Goal: Information Seeking & Learning: Learn about a topic

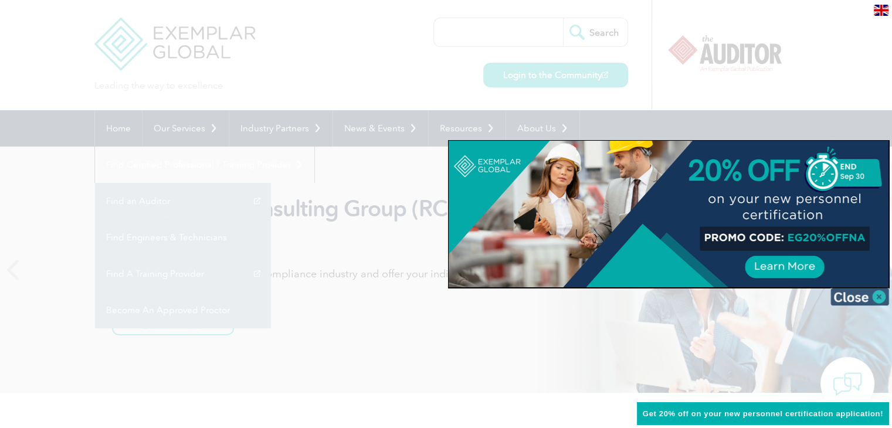
click at [880, 293] on img at bounding box center [859, 297] width 59 height 18
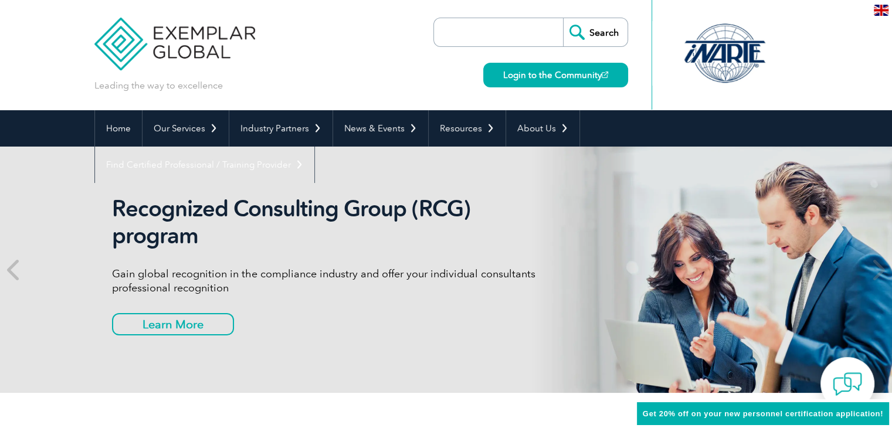
click at [0, 0] on link "Become An Approved Proctor" at bounding box center [0, 0] width 0 height 0
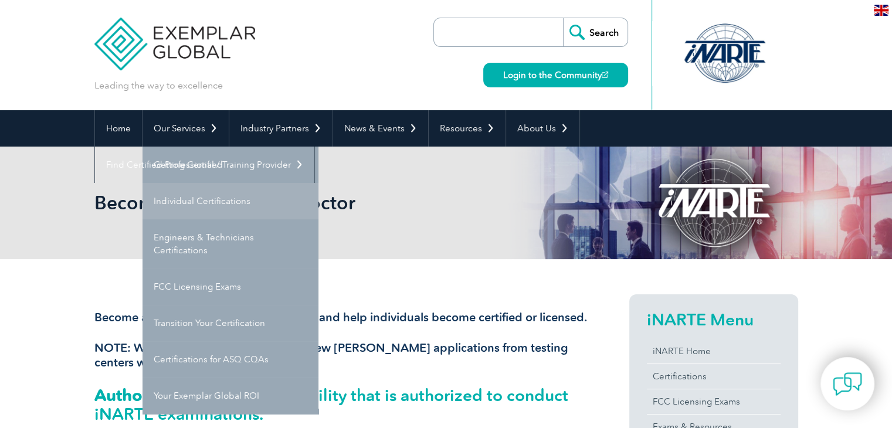
click at [186, 191] on link "Individual Certifications" at bounding box center [231, 201] width 176 height 36
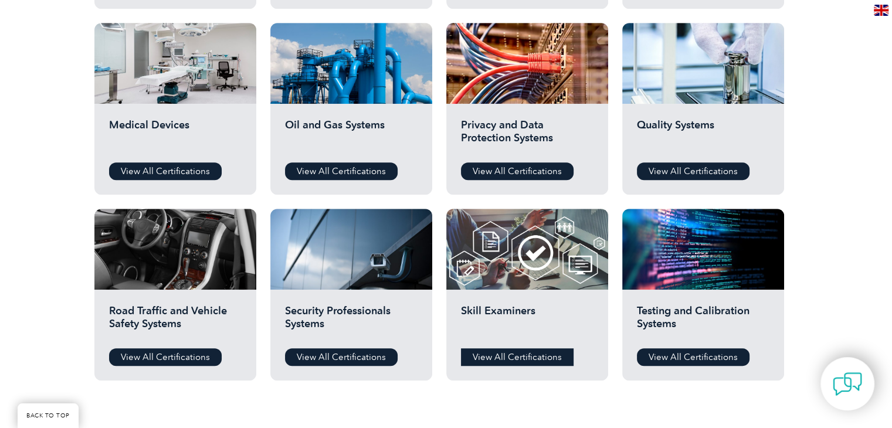
scroll to position [774, 0]
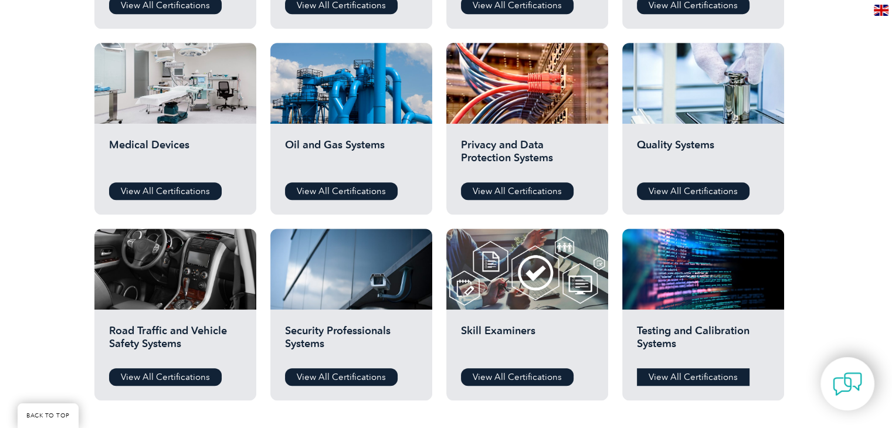
click at [669, 374] on link "View All Certifications" at bounding box center [693, 377] width 113 height 18
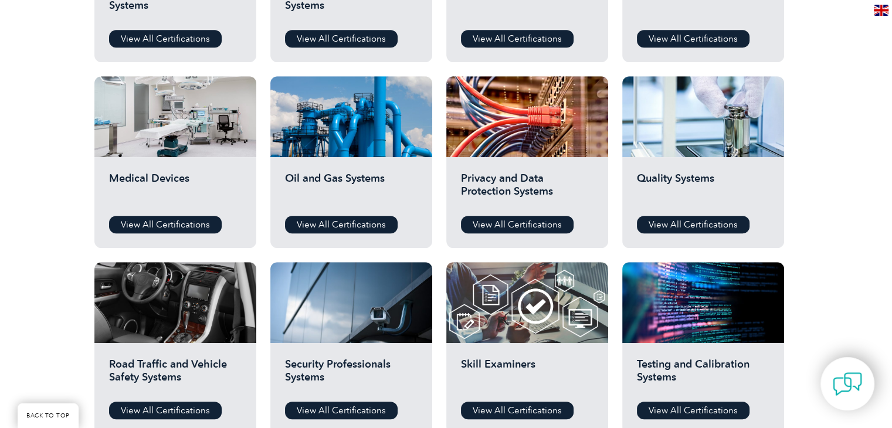
scroll to position [715, 0]
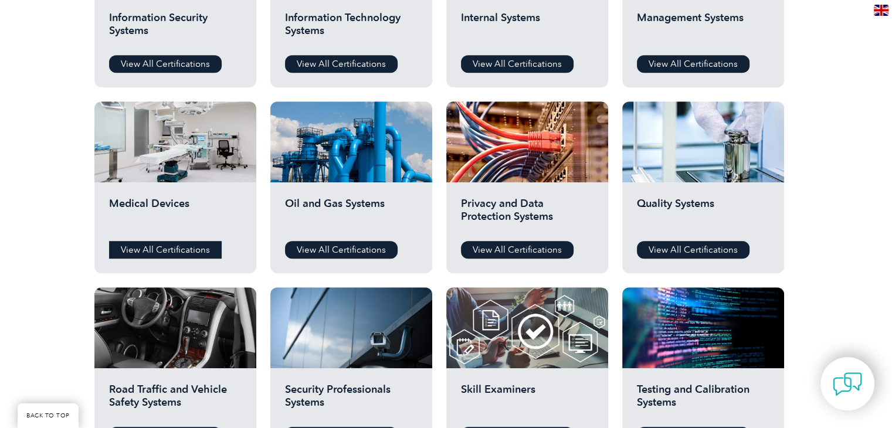
click at [179, 242] on link "View All Certifications" at bounding box center [165, 250] width 113 height 18
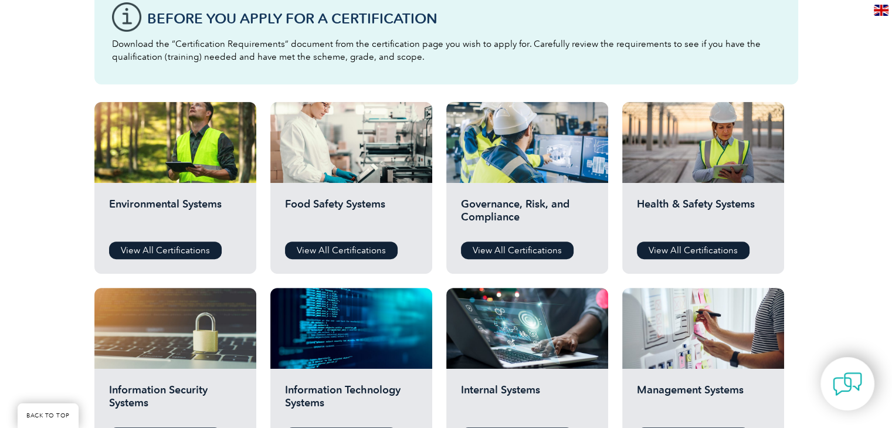
scroll to position [480, 0]
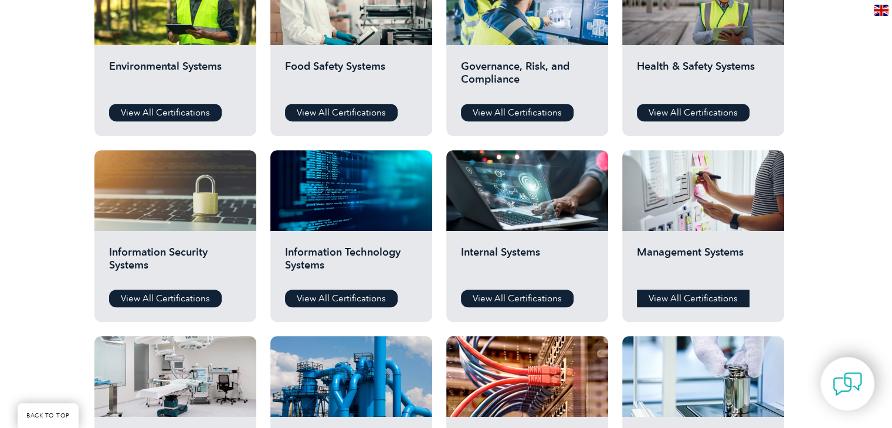
click at [672, 300] on link "View All Certifications" at bounding box center [693, 299] width 113 height 18
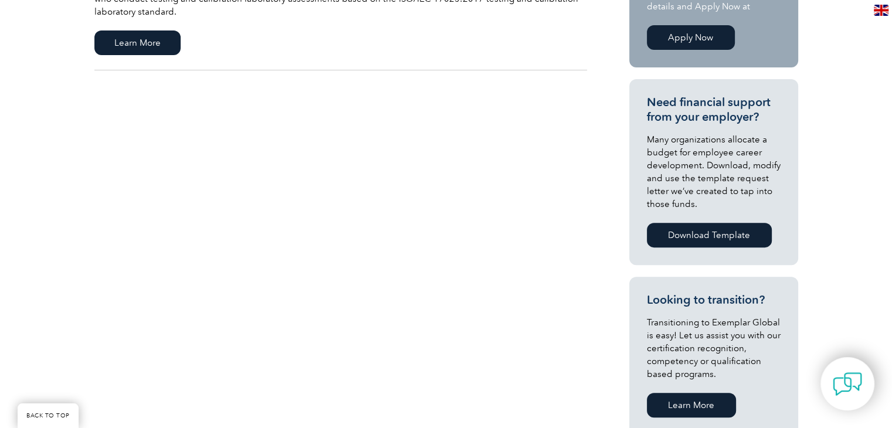
scroll to position [235, 0]
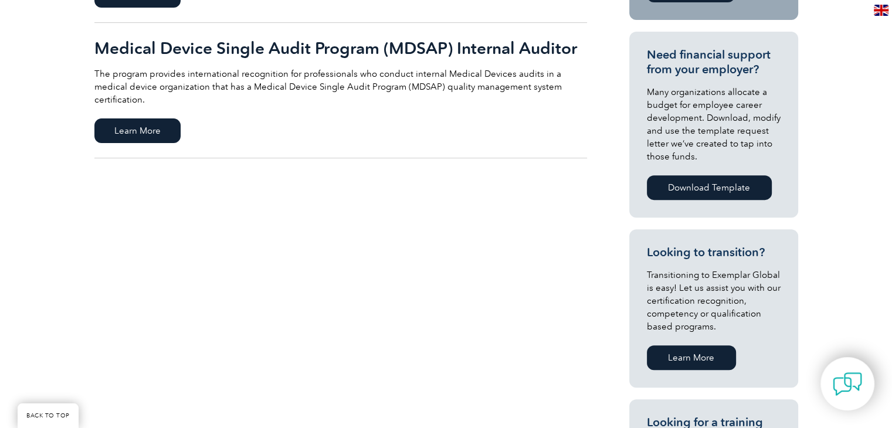
scroll to position [411, 0]
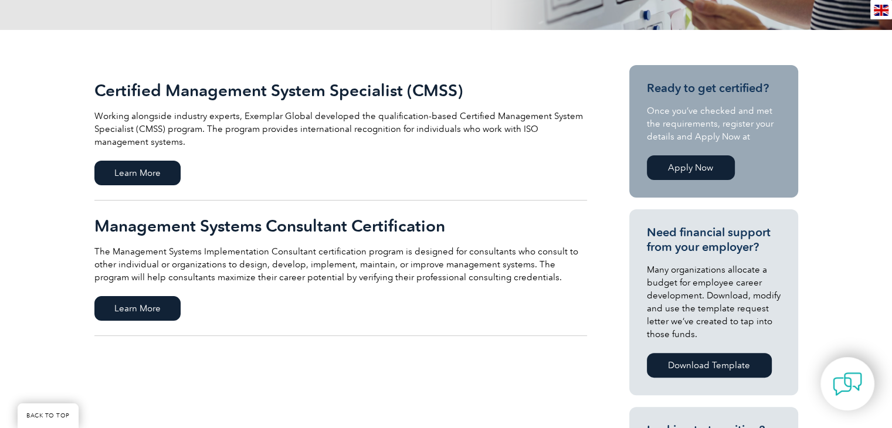
scroll to position [293, 0]
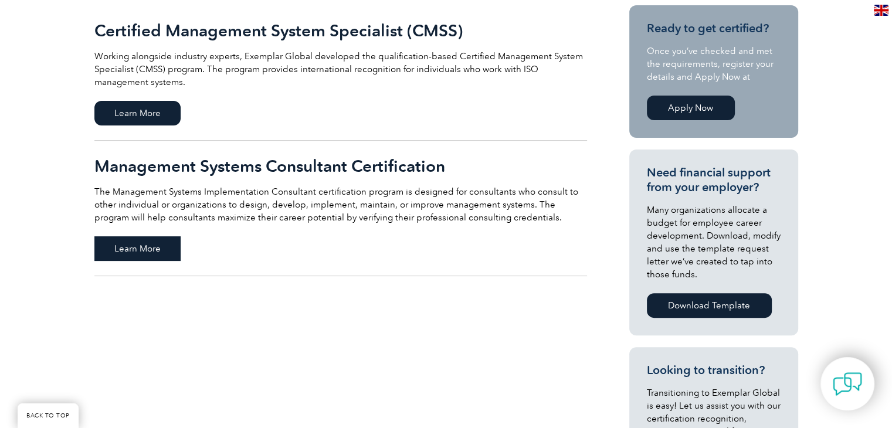
click at [131, 251] on span "Learn More" at bounding box center [137, 248] width 86 height 25
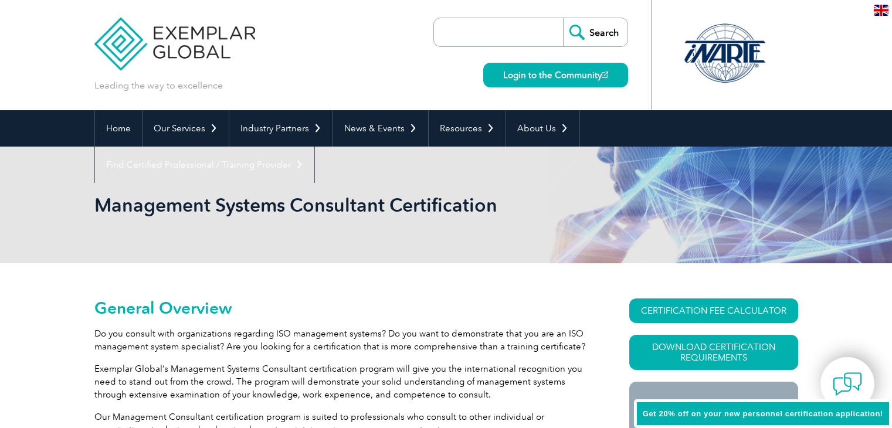
scroll to position [107, 0]
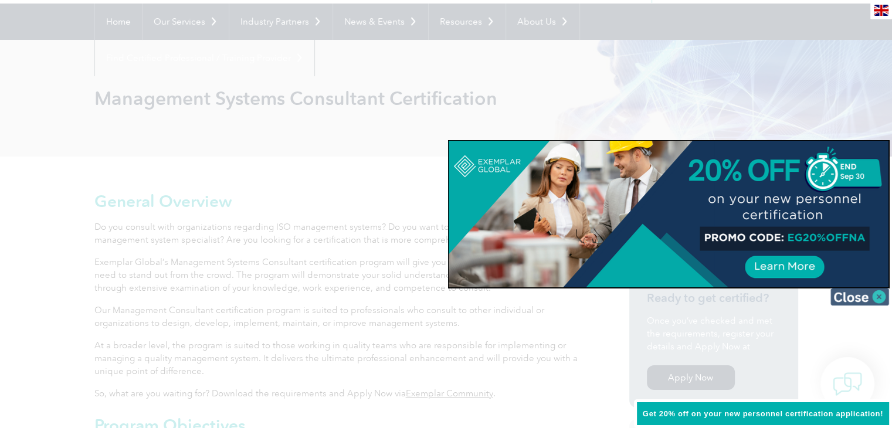
click at [870, 299] on img at bounding box center [859, 297] width 59 height 18
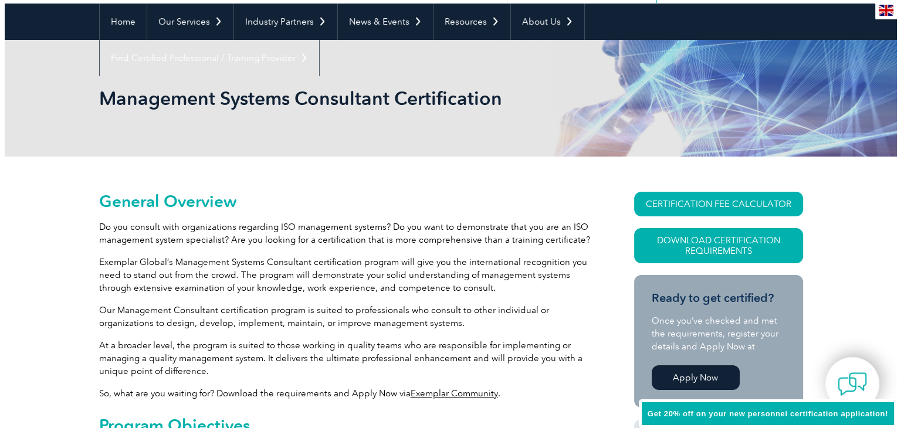
scroll to position [283, 0]
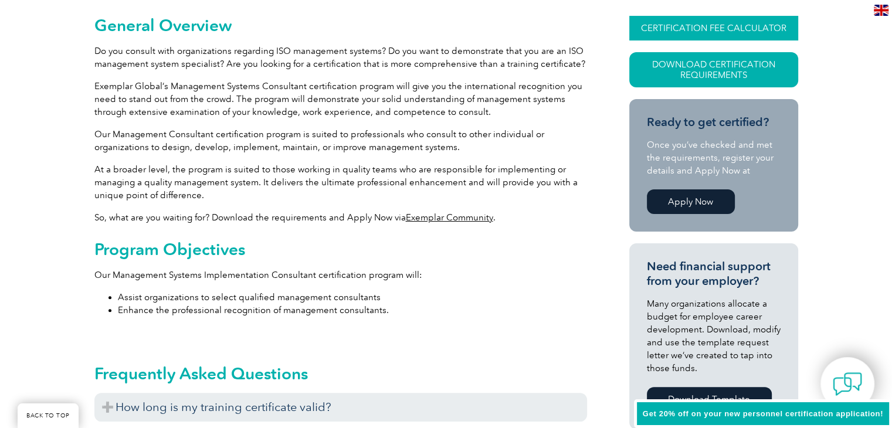
click at [692, 26] on link "CERTIFICATION FEE CALCULATOR" at bounding box center [713, 28] width 169 height 25
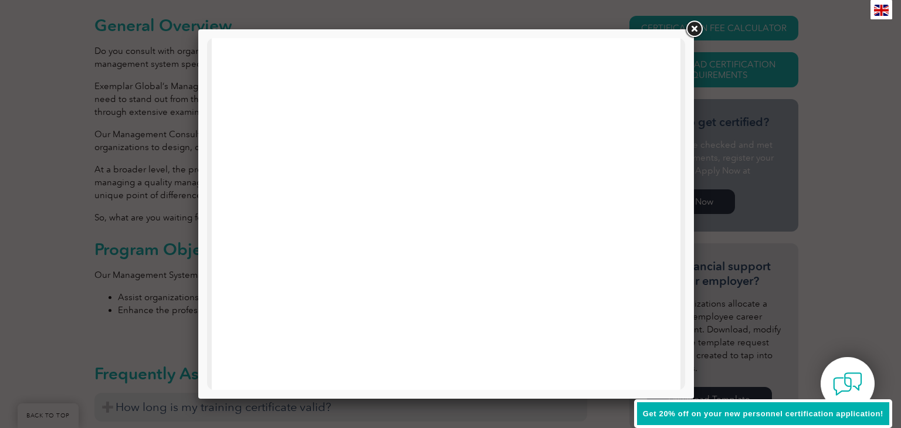
scroll to position [559, 0]
click at [692, 31] on link at bounding box center [693, 29] width 21 height 21
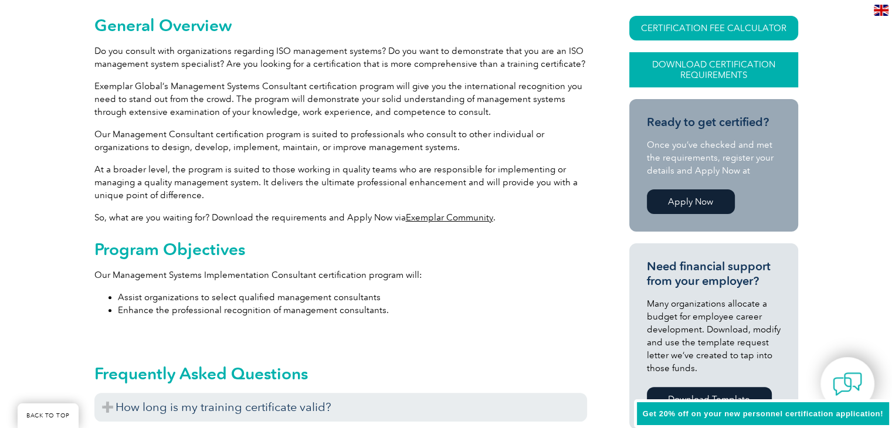
click at [711, 73] on link "Download Certification Requirements" at bounding box center [713, 69] width 169 height 35
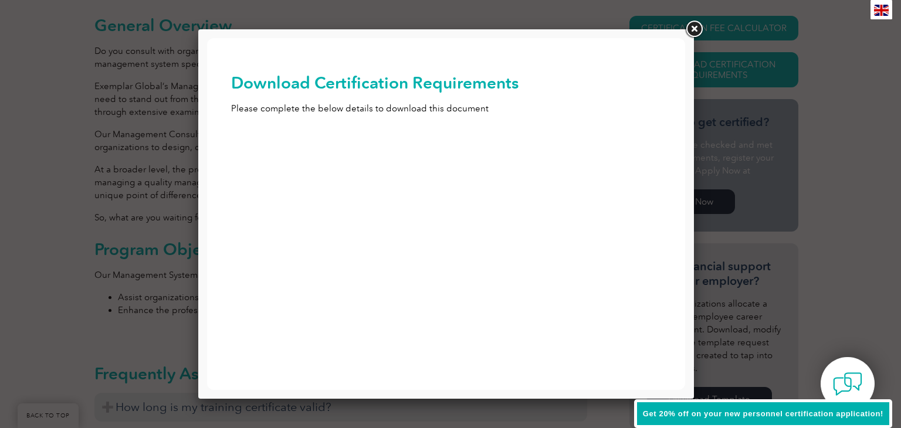
scroll to position [0, 0]
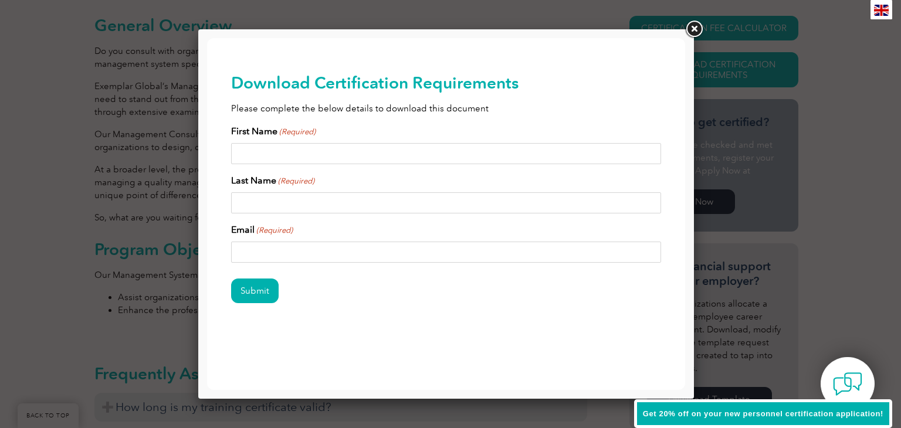
click at [284, 151] on input "First Name (Required)" at bounding box center [446, 153] width 430 height 21
type input "U"
type input "Mehmet Umut"
type input "Pisken"
type input "pisken@gmail.com"
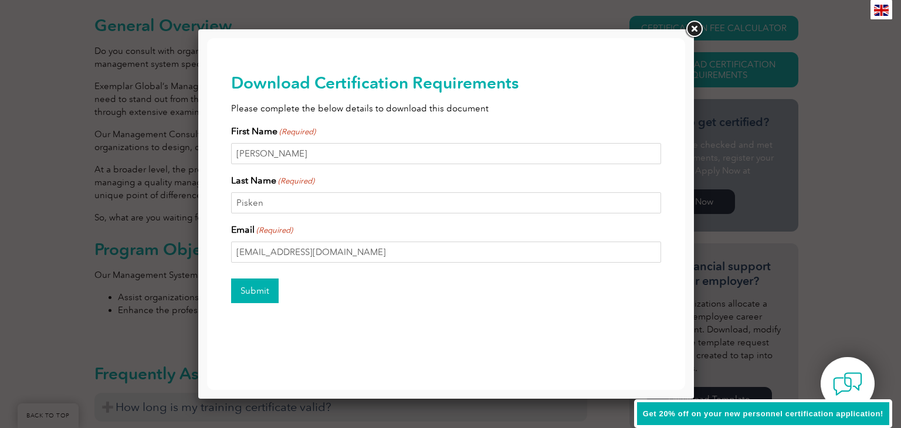
click at [267, 295] on input "Submit" at bounding box center [255, 291] width 48 height 25
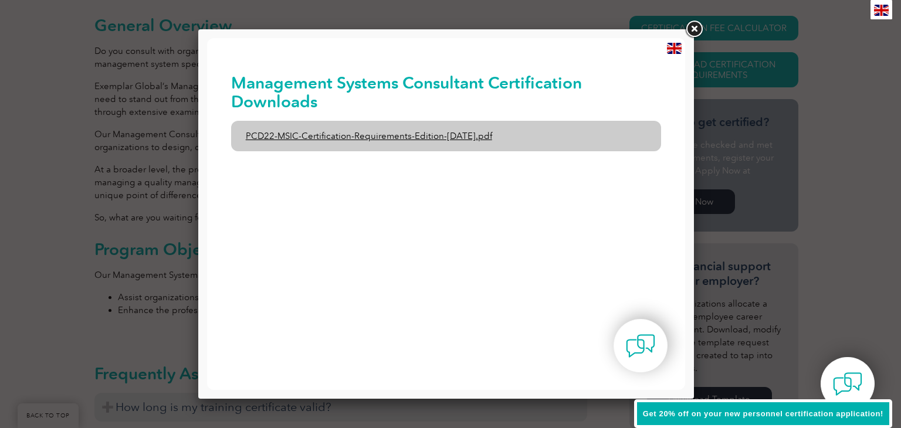
click at [314, 134] on link "PCD22-MSIC-Certification-Requirements-Edition-3-July-2021.pdf" at bounding box center [446, 136] width 430 height 30
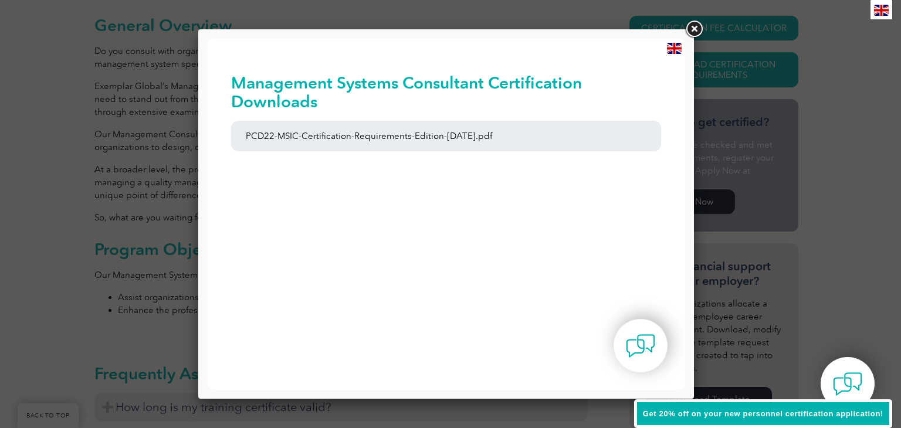
click at [691, 28] on link at bounding box center [693, 29] width 21 height 21
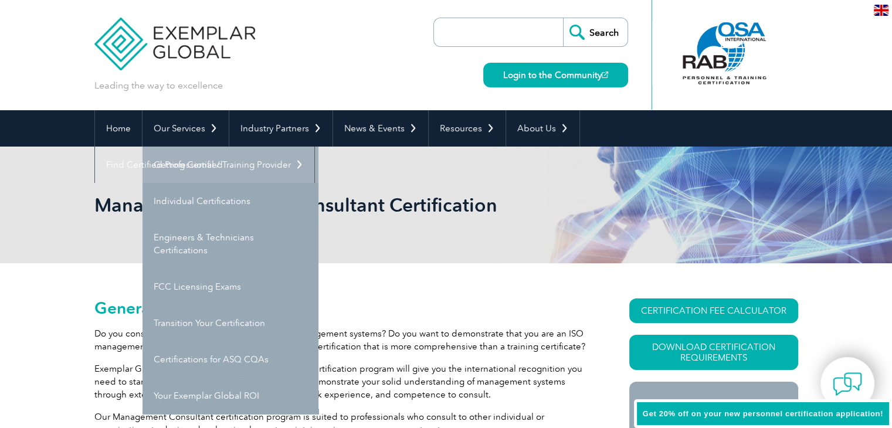
click at [186, 162] on link "Getting Certified" at bounding box center [231, 165] width 176 height 36
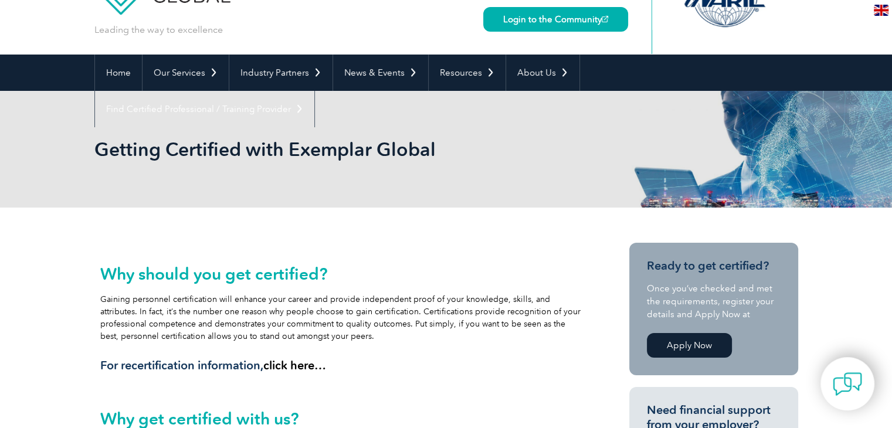
scroll to position [54, 0]
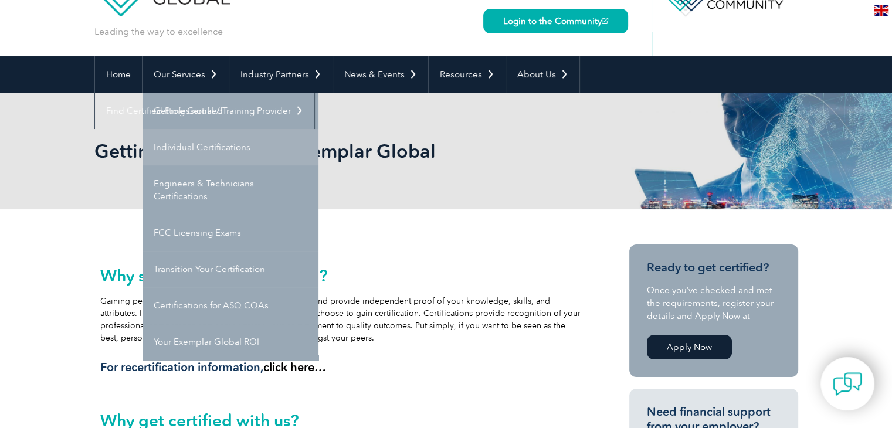
click at [191, 148] on link "Individual Certifications" at bounding box center [231, 147] width 176 height 36
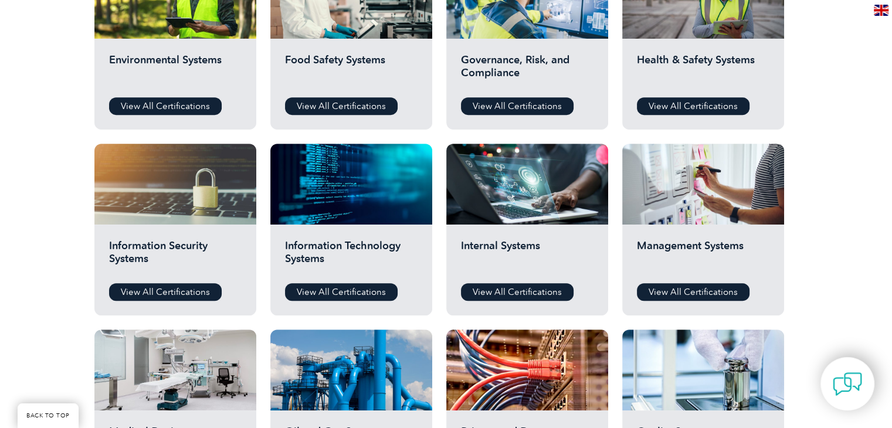
scroll to position [528, 0]
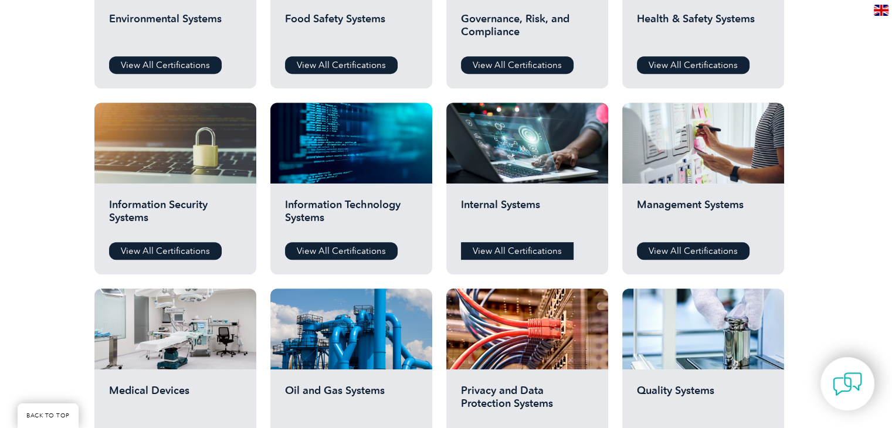
click at [490, 253] on link "View All Certifications" at bounding box center [517, 251] width 113 height 18
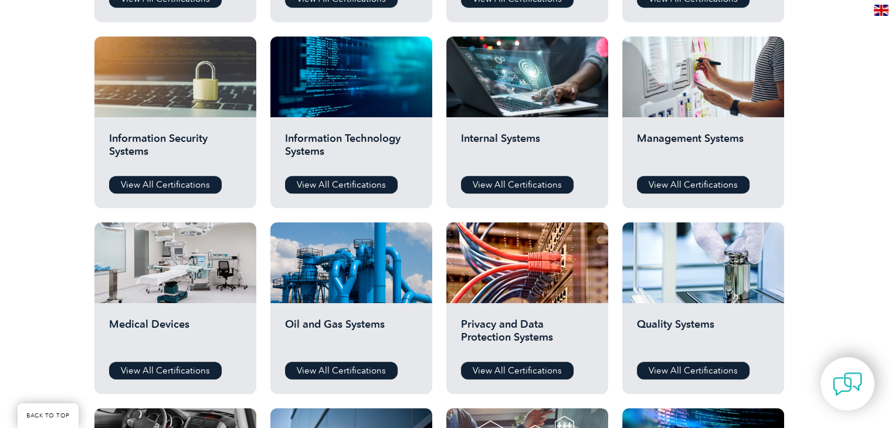
scroll to position [645, 0]
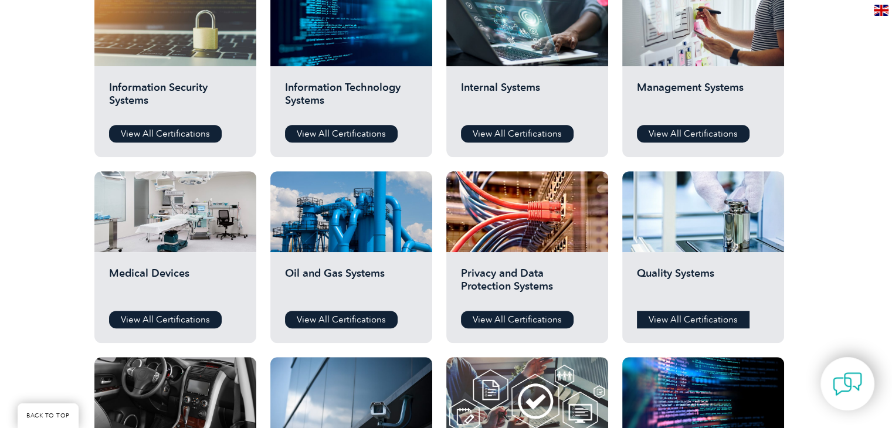
click at [694, 322] on link "View All Certifications" at bounding box center [693, 320] width 113 height 18
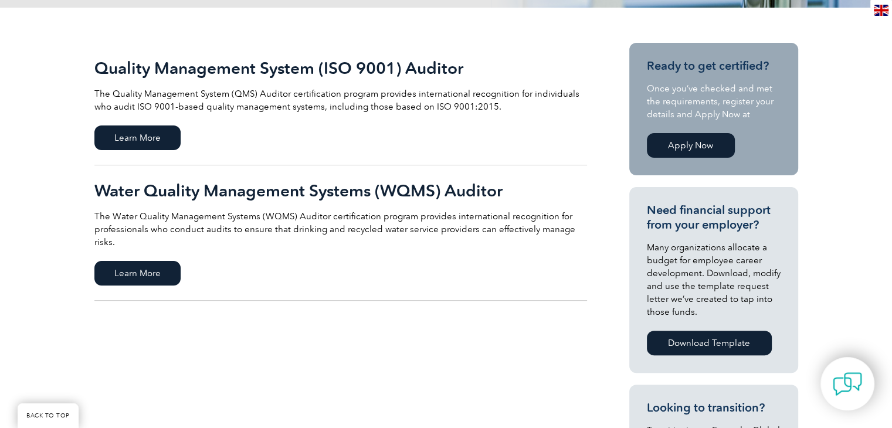
scroll to position [293, 0]
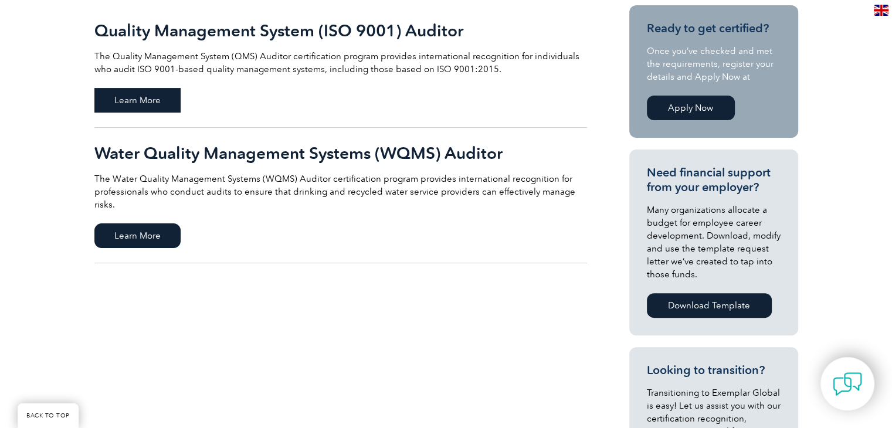
click at [142, 91] on span "Learn More" at bounding box center [137, 100] width 86 height 25
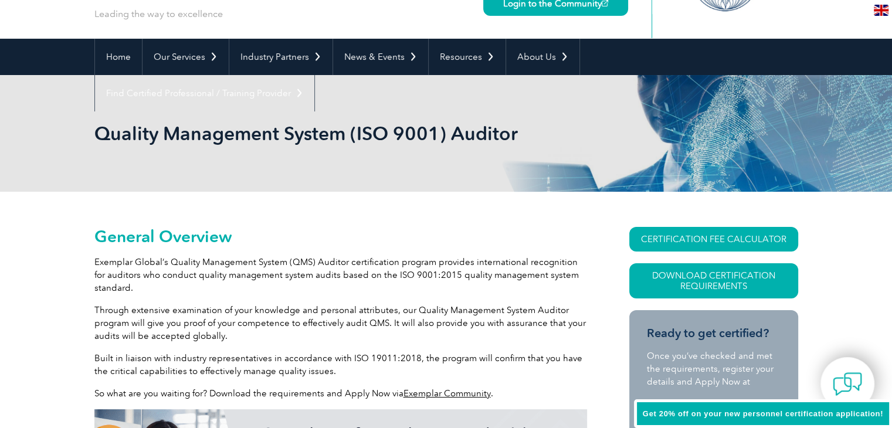
scroll to position [189, 0]
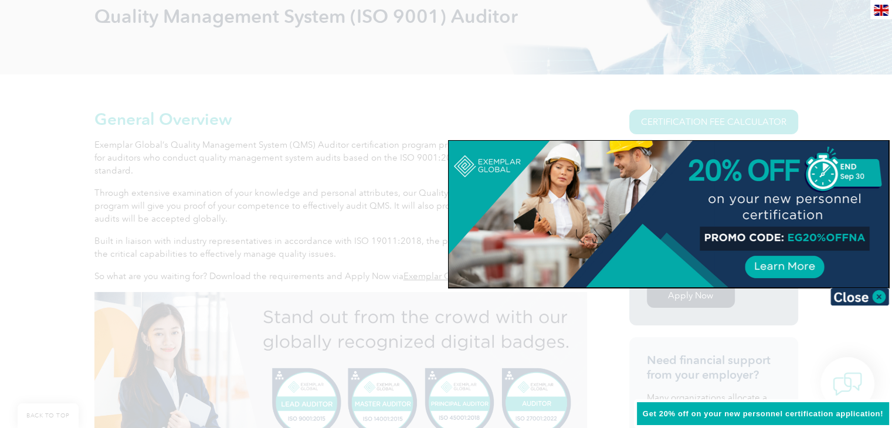
click at [884, 299] on img at bounding box center [859, 297] width 59 height 18
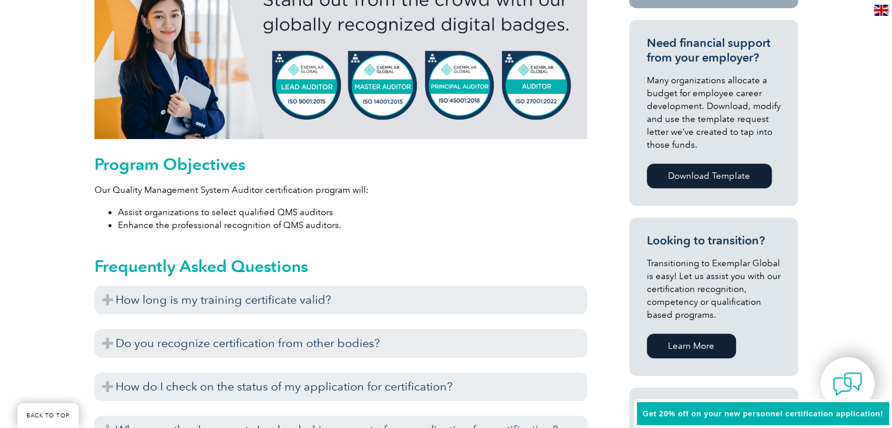
scroll to position [541, 0]
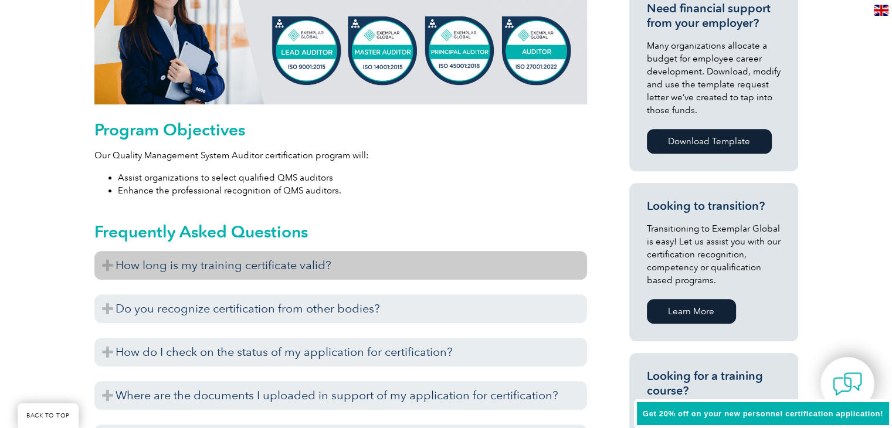
click at [152, 262] on h3 "How long is my training certificate valid?" at bounding box center [340, 265] width 493 height 29
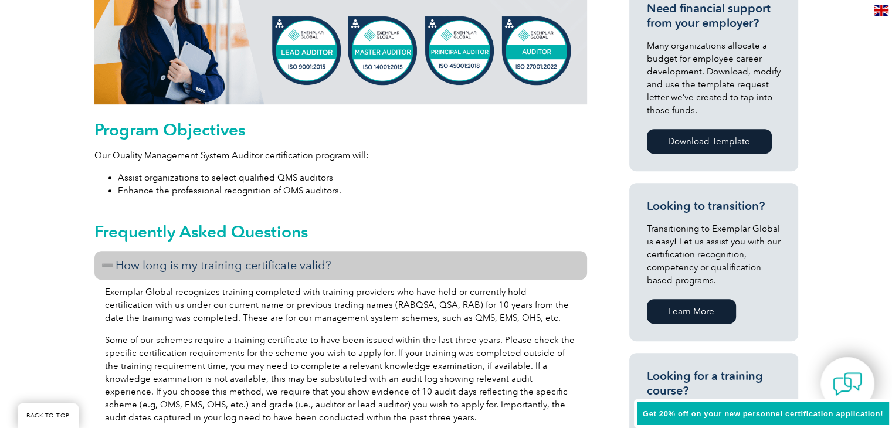
scroll to position [775, 0]
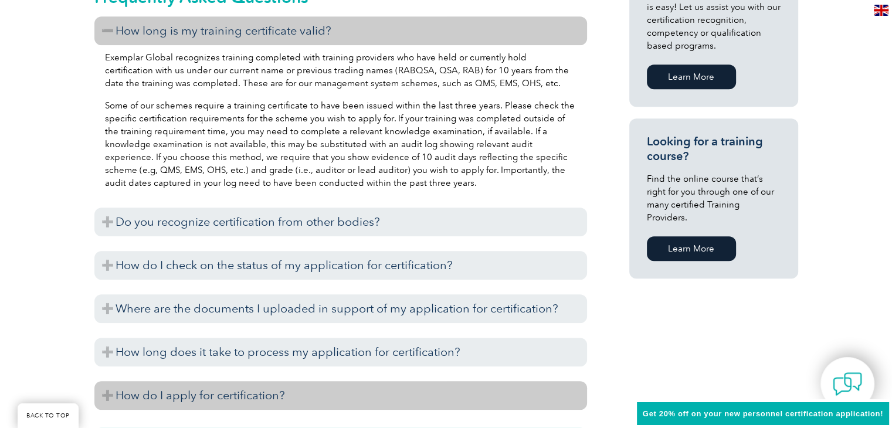
click at [212, 394] on h3 "How do I apply for certification?" at bounding box center [340, 395] width 493 height 29
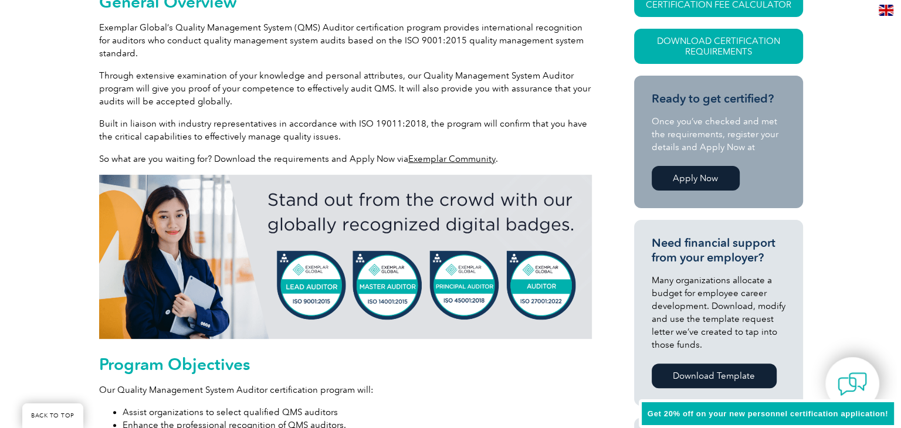
scroll to position [130, 0]
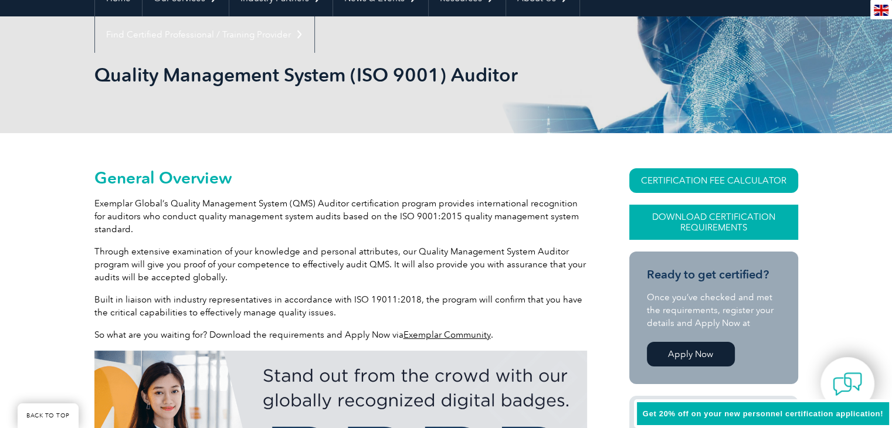
click at [717, 212] on link "Download Certification Requirements" at bounding box center [713, 222] width 169 height 35
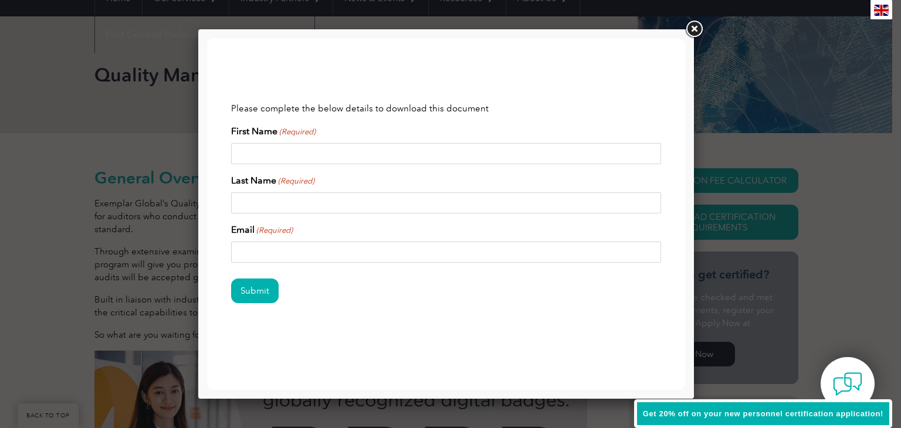
scroll to position [0, 0]
click at [283, 148] on input "First Name (Required)" at bounding box center [446, 153] width 430 height 21
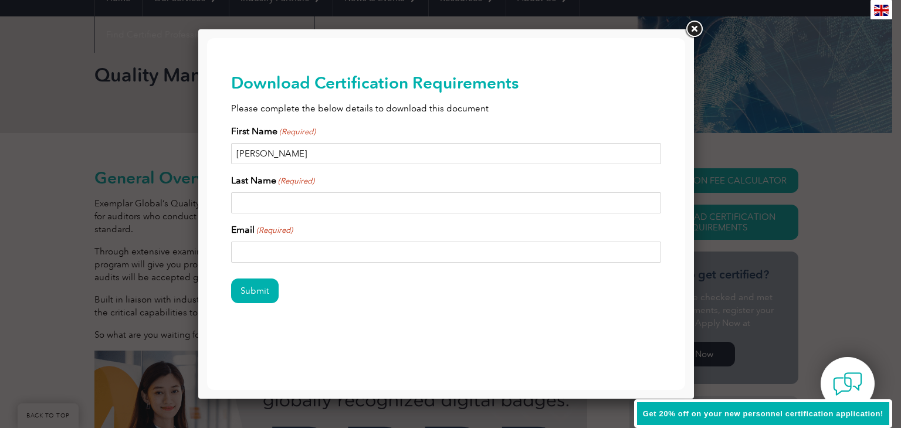
type input "Mehmet Umut"
type input "Pisken"
type input "pisken@gmail.com"
click at [249, 291] on input "Submit" at bounding box center [255, 291] width 48 height 25
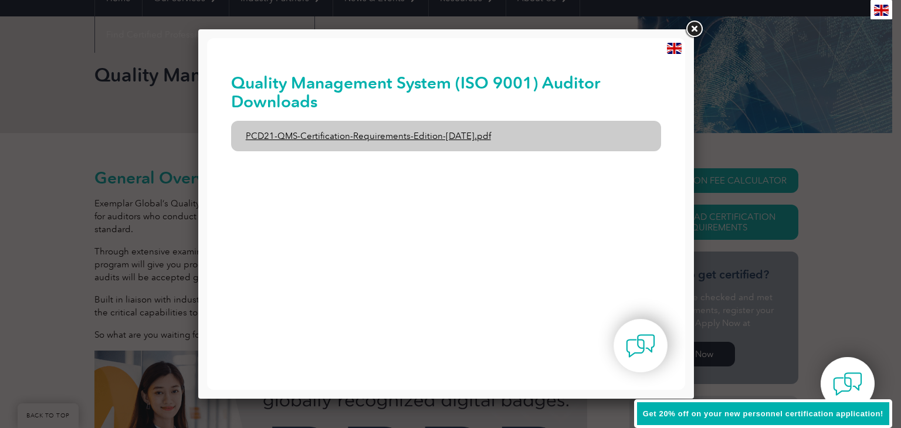
click at [387, 143] on link "PCD21-QMS-Certification-Requirements-Edition-2-April-2022.pdf" at bounding box center [446, 136] width 430 height 30
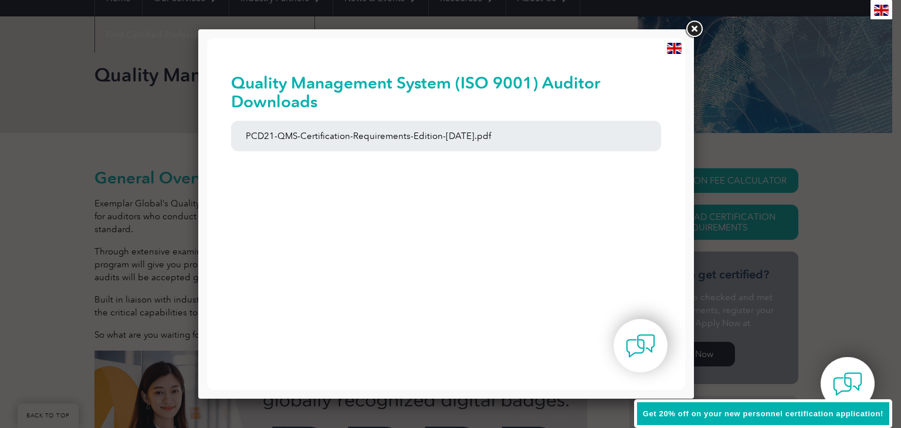
click at [690, 30] on link at bounding box center [693, 29] width 21 height 21
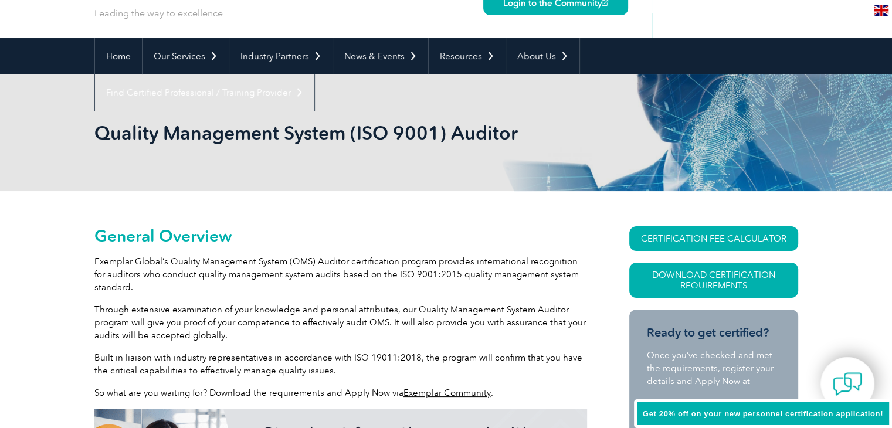
scroll to position [72, 0]
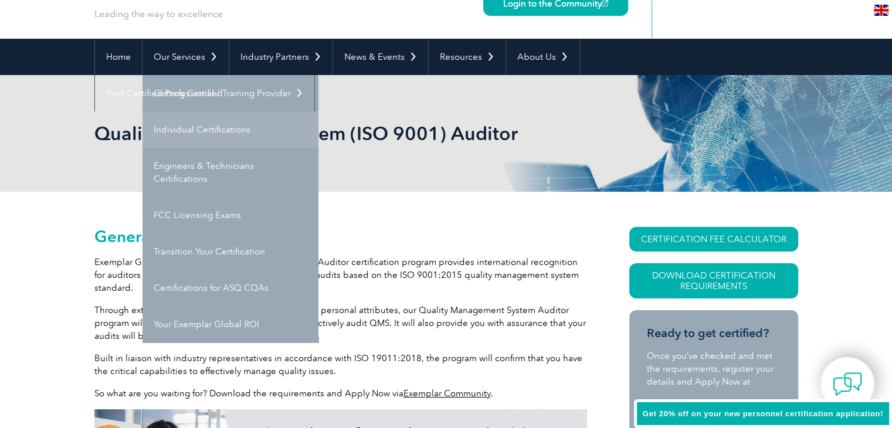
click at [186, 123] on link "Individual Certifications" at bounding box center [231, 129] width 176 height 36
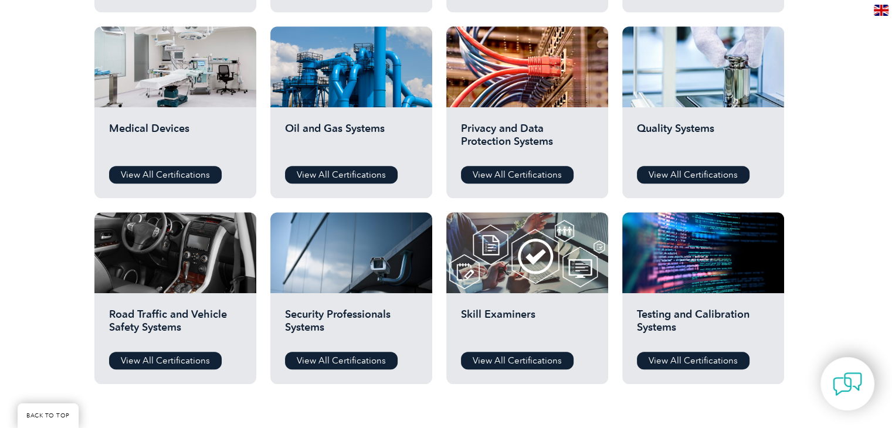
scroll to position [821, 0]
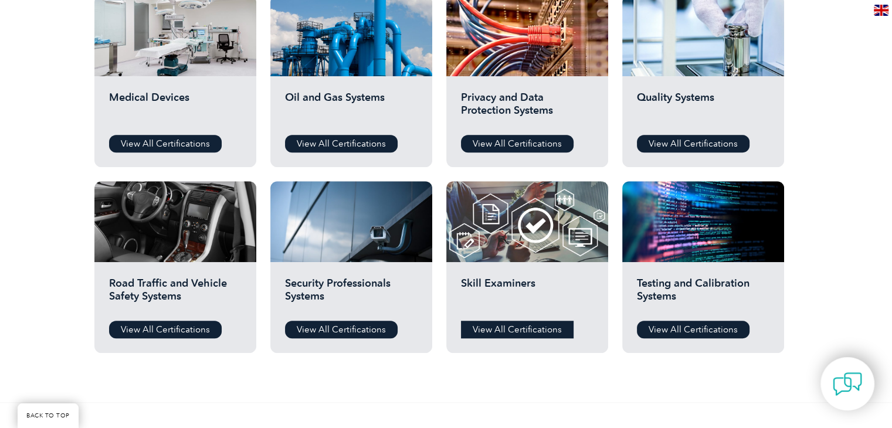
click at [493, 330] on link "View All Certifications" at bounding box center [517, 330] width 113 height 18
click at [170, 331] on link "View All Certifications" at bounding box center [165, 330] width 113 height 18
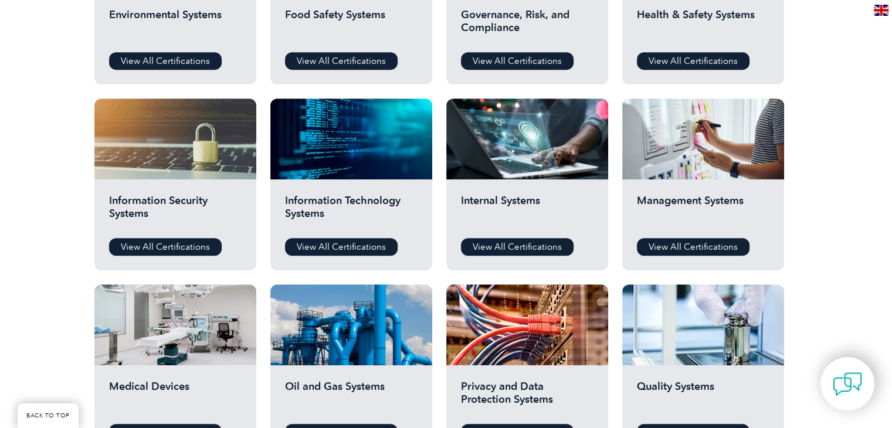
scroll to position [528, 0]
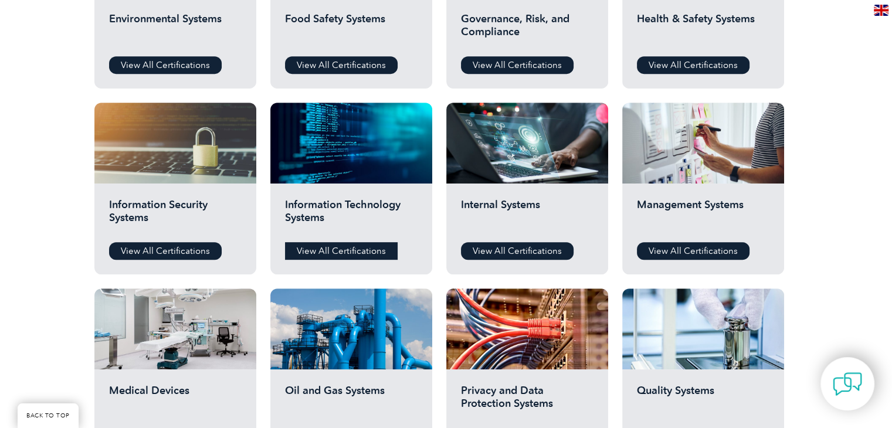
click at [354, 252] on link "View All Certifications" at bounding box center [341, 251] width 113 height 18
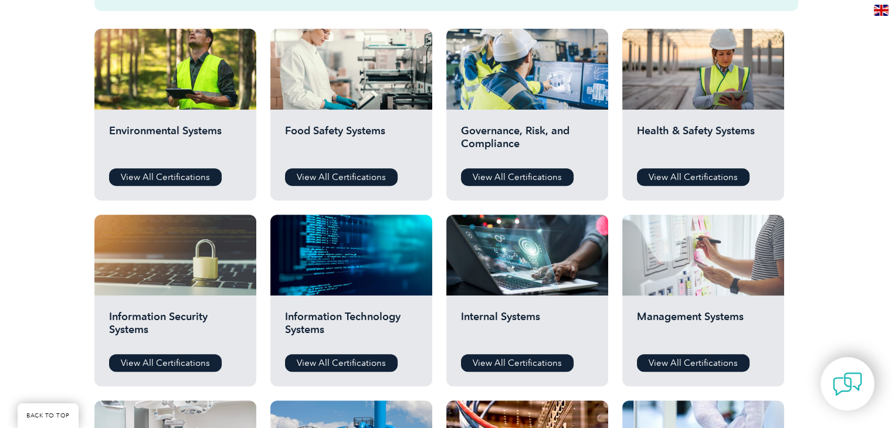
scroll to position [411, 0]
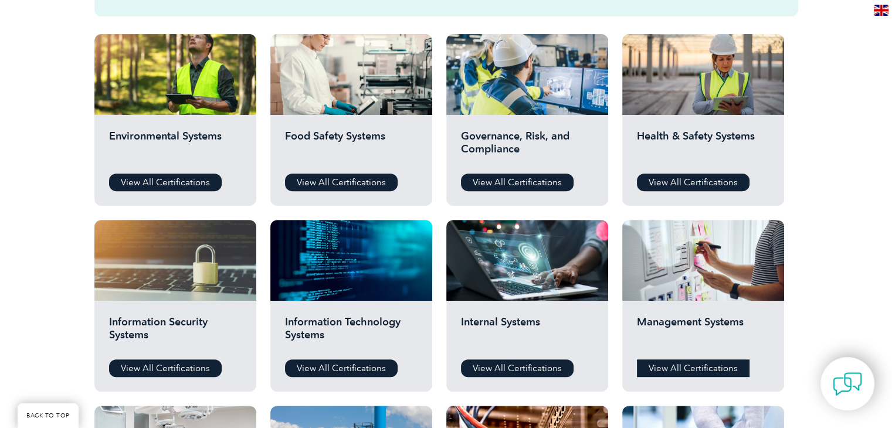
click at [712, 368] on link "View All Certifications" at bounding box center [693, 368] width 113 height 18
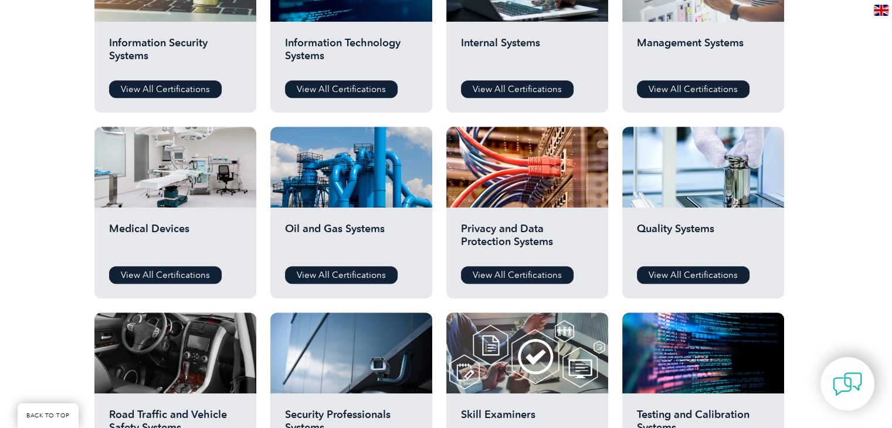
scroll to position [704, 0]
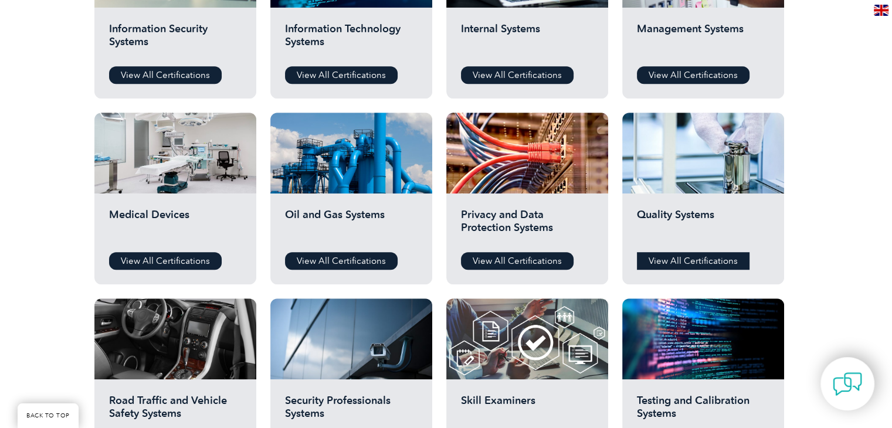
click at [690, 256] on link "View All Certifications" at bounding box center [693, 261] width 113 height 18
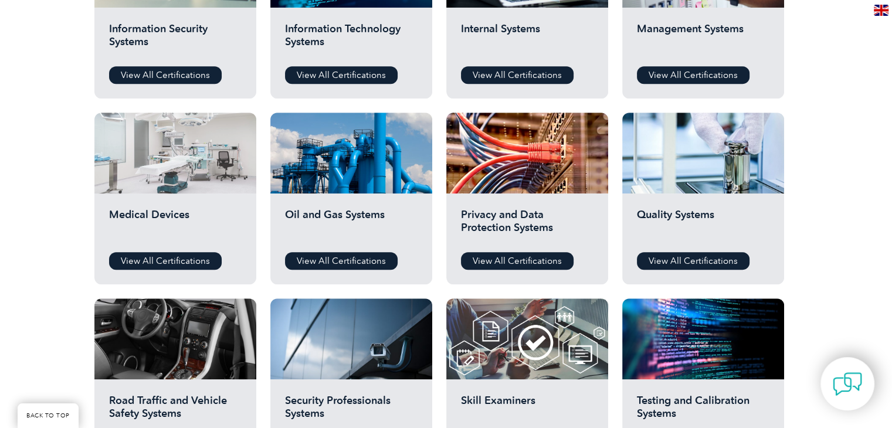
scroll to position [645, 0]
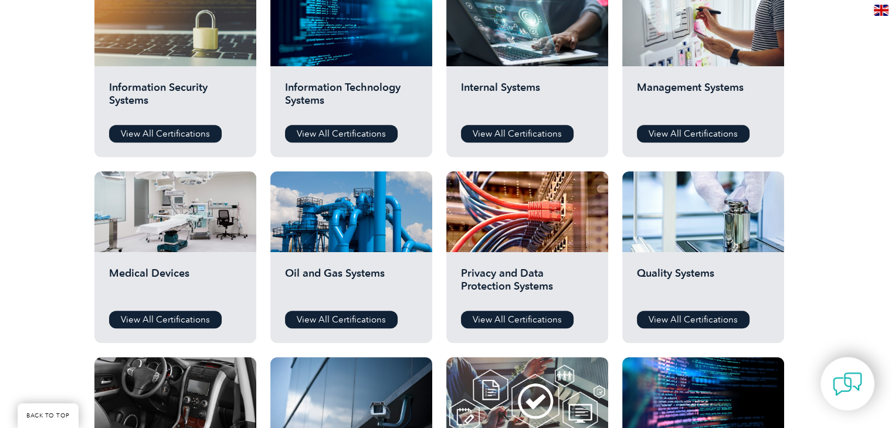
click at [165, 123] on div "Information Security Systems View All Certifications" at bounding box center [175, 111] width 162 height 91
click at [162, 130] on link "View All Certifications" at bounding box center [165, 134] width 113 height 18
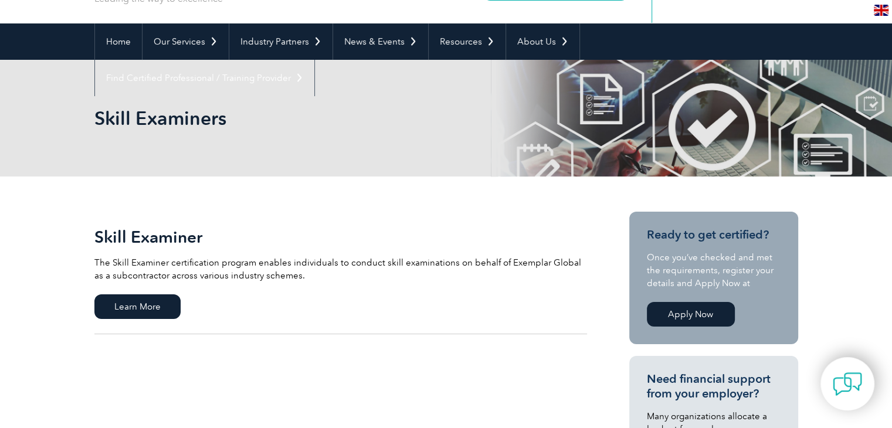
scroll to position [176, 0]
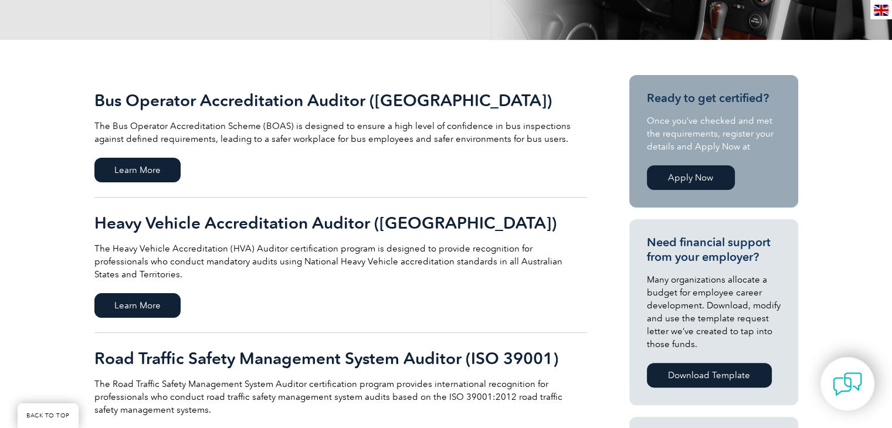
scroll to position [293, 0]
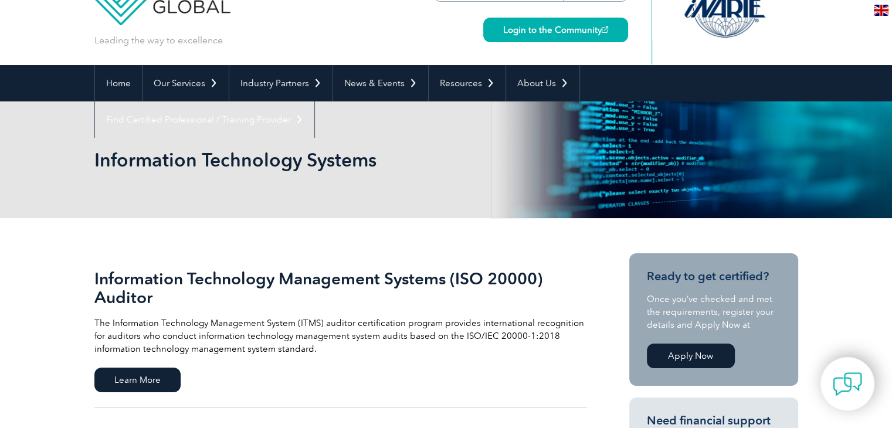
scroll to position [117, 0]
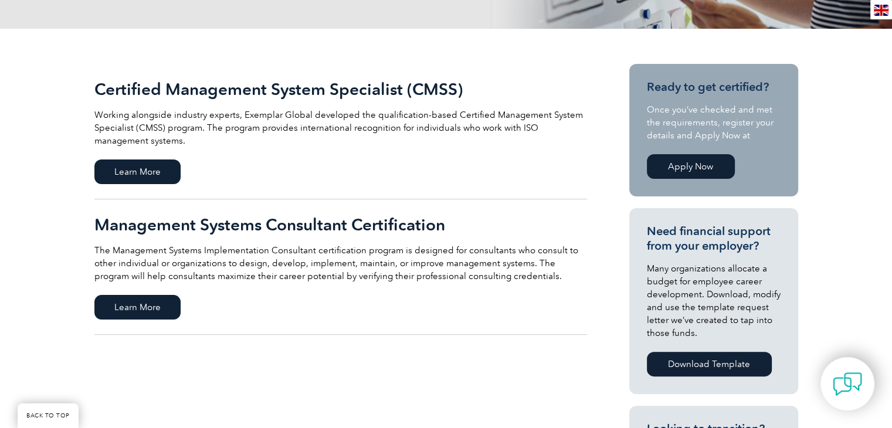
scroll to position [352, 0]
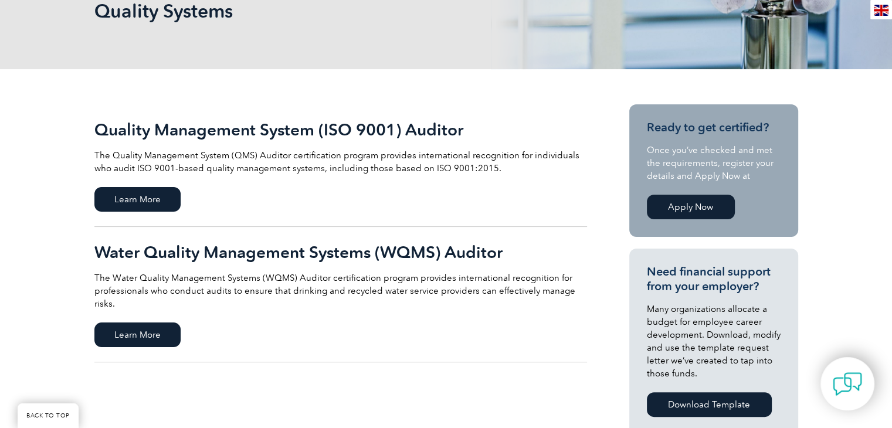
scroll to position [293, 0]
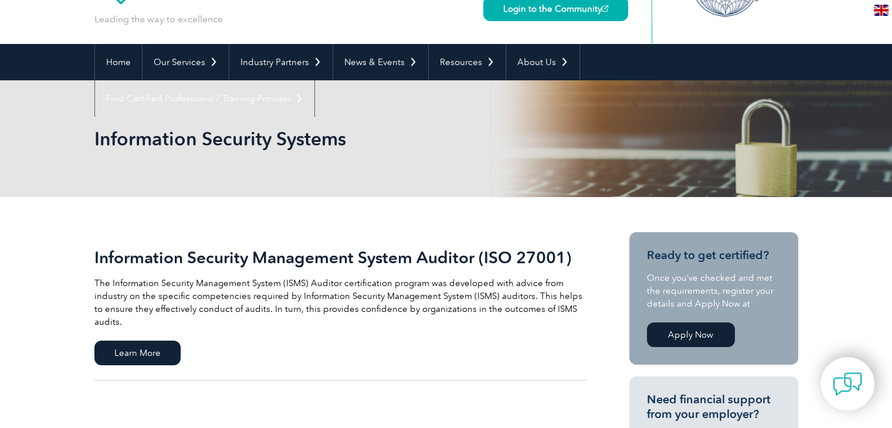
scroll to position [117, 0]
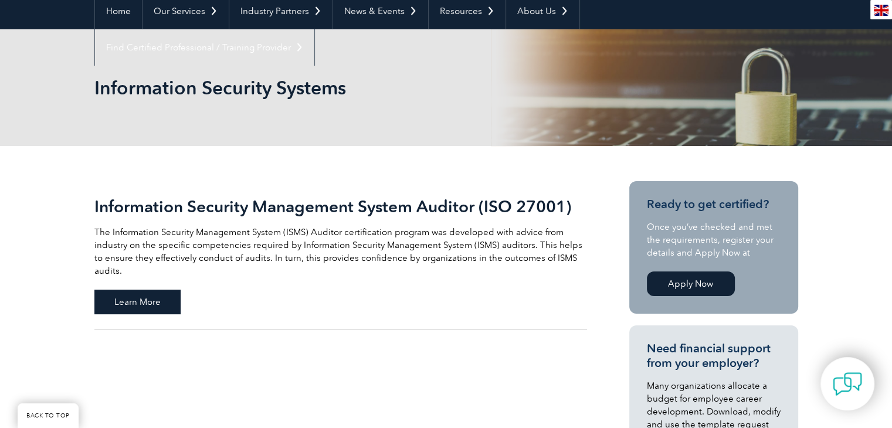
click at [120, 290] on span "Learn More" at bounding box center [137, 302] width 86 height 25
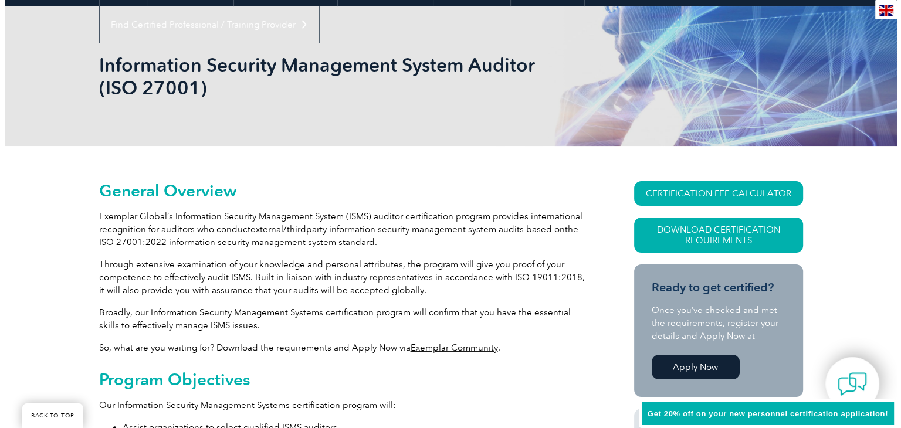
scroll to position [270, 0]
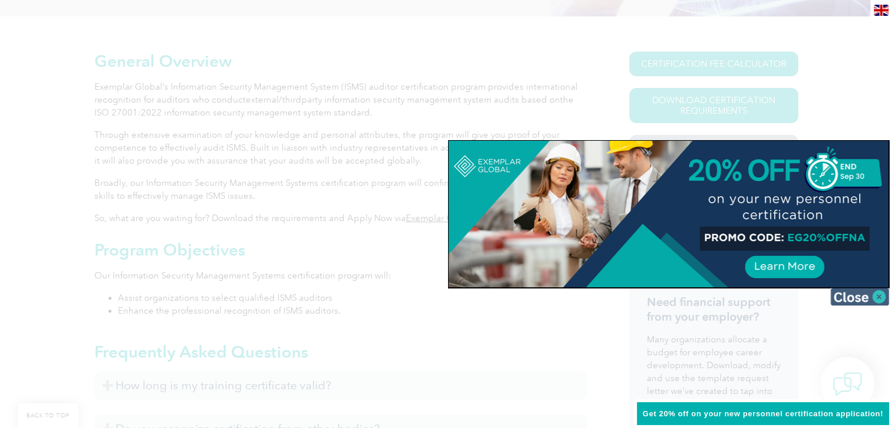
click at [879, 299] on img at bounding box center [859, 297] width 59 height 18
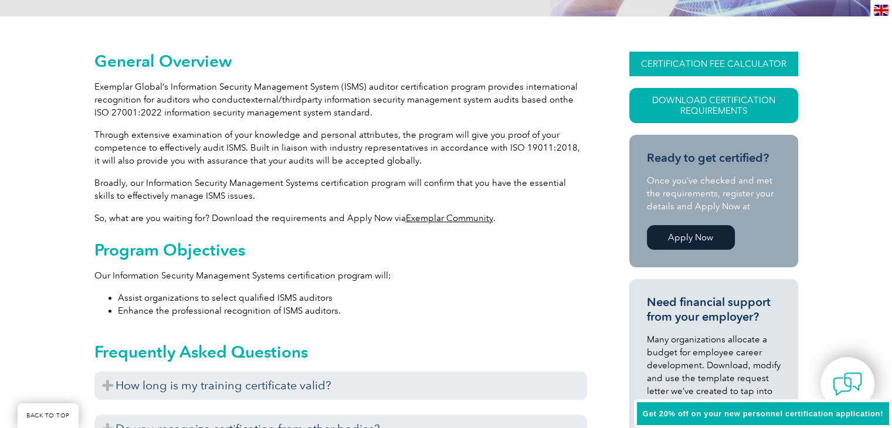
click at [718, 64] on link "CERTIFICATION FEE CALCULATOR" at bounding box center [713, 64] width 169 height 25
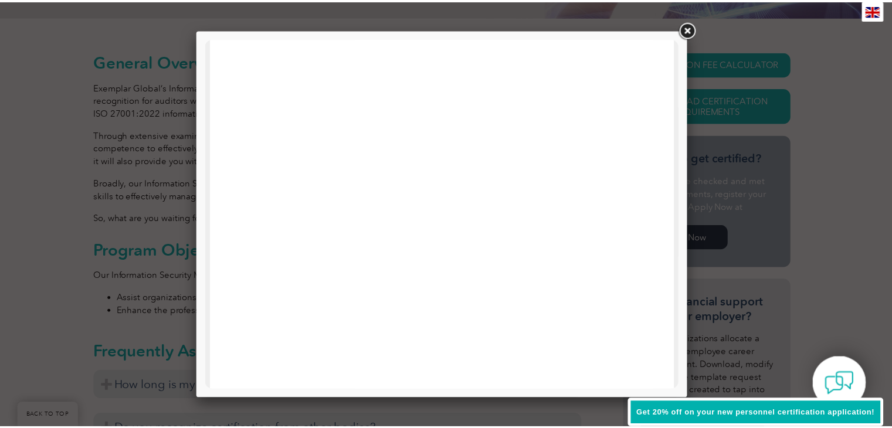
scroll to position [235, 0]
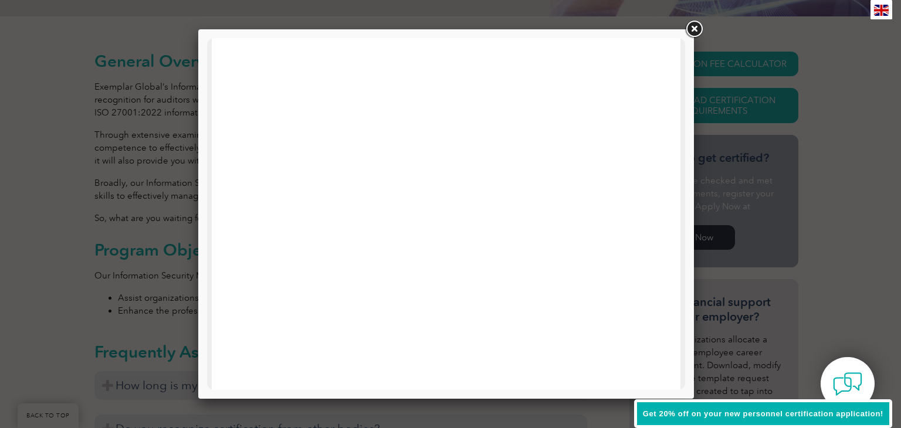
click at [693, 23] on link at bounding box center [693, 29] width 21 height 21
